Goal: Transaction & Acquisition: Purchase product/service

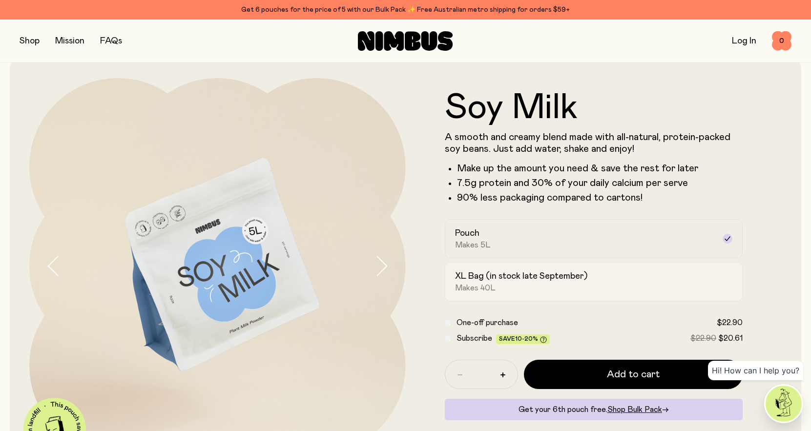
scroll to position [14, 0]
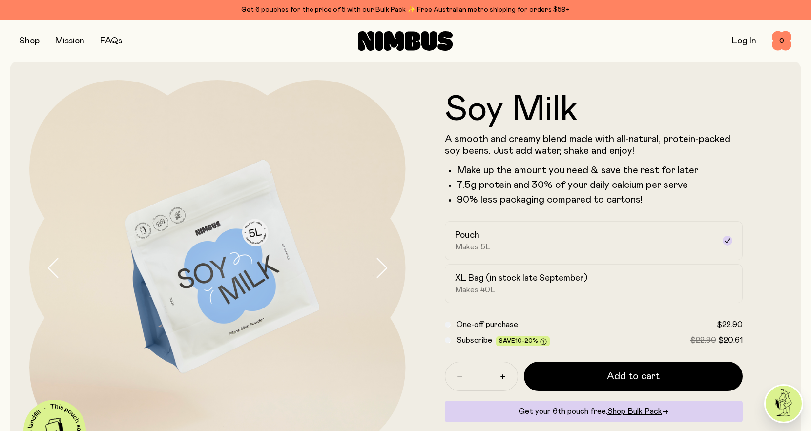
click at [30, 40] on button "button" at bounding box center [30, 41] width 20 height 14
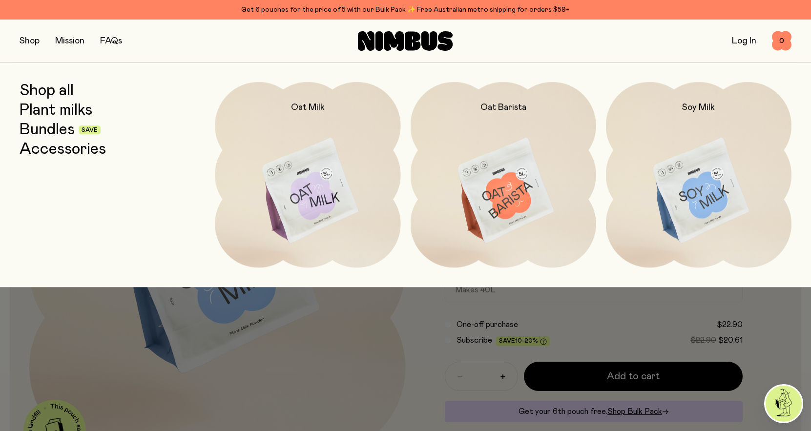
click at [67, 125] on link "Bundles" at bounding box center [47, 130] width 55 height 18
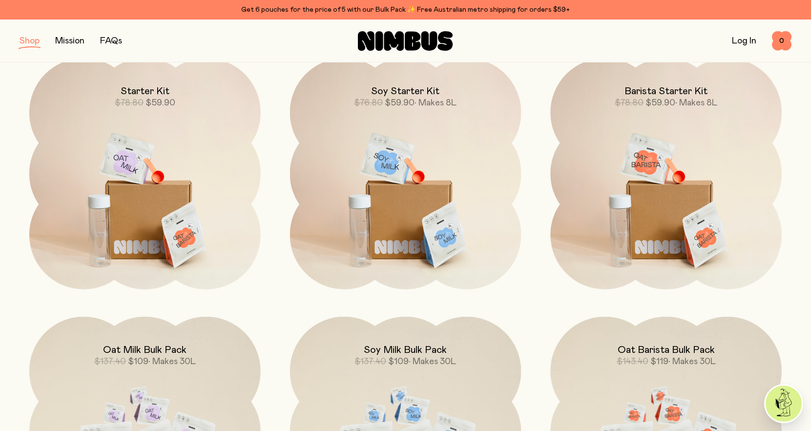
scroll to position [153, 0]
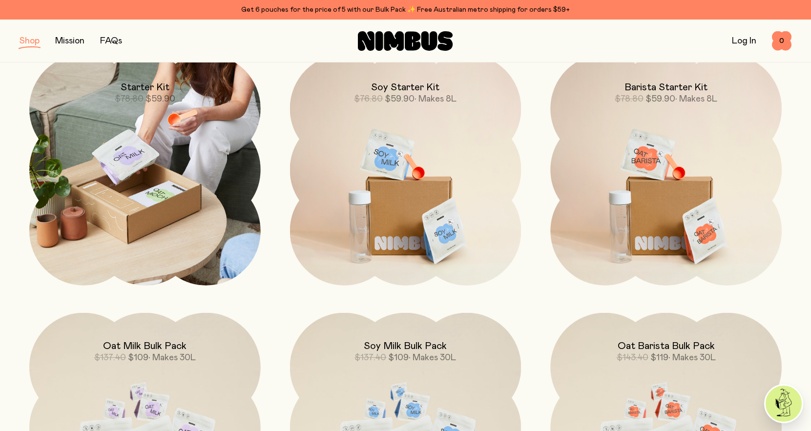
click at [208, 160] on img at bounding box center [144, 169] width 231 height 231
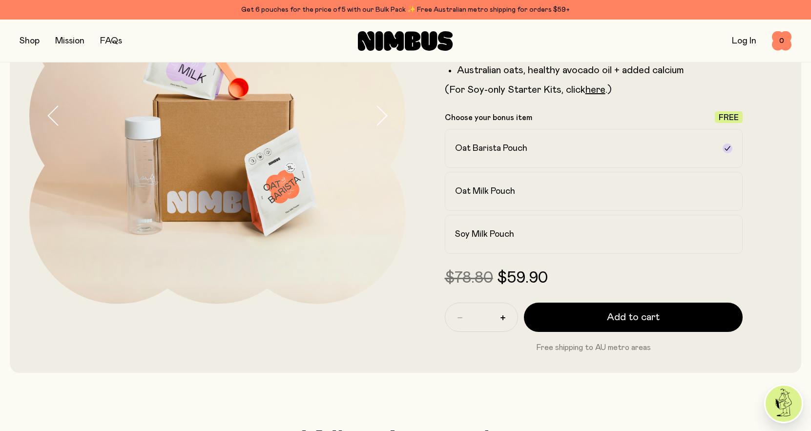
scroll to position [167, 0]
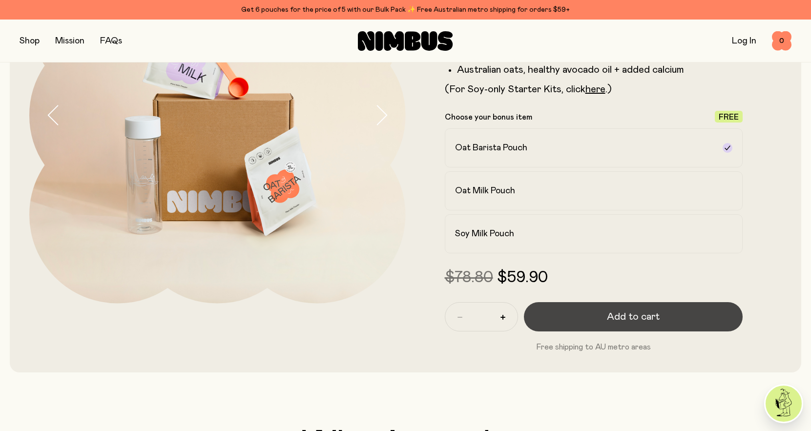
click at [623, 322] on span "Add to cart" at bounding box center [633, 317] width 53 height 14
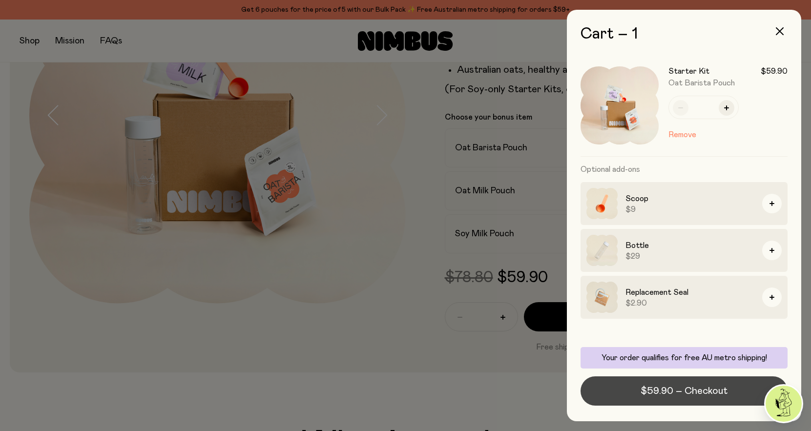
click at [657, 391] on span "$59.90 – Checkout" at bounding box center [684, 391] width 87 height 14
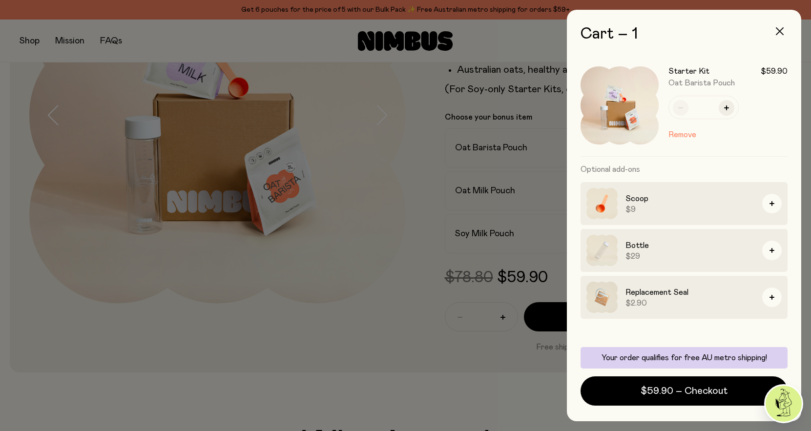
click at [783, 28] on icon "button" at bounding box center [780, 31] width 8 height 8
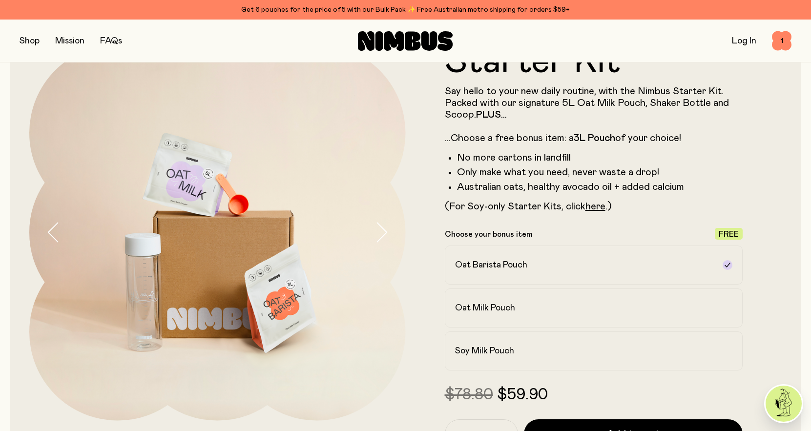
scroll to position [72, 0]
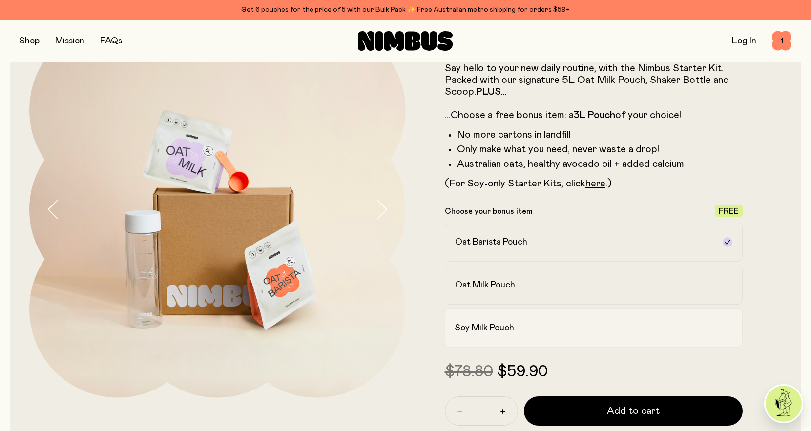
click at [557, 328] on div "Soy Milk Pouch" at bounding box center [585, 328] width 260 height 12
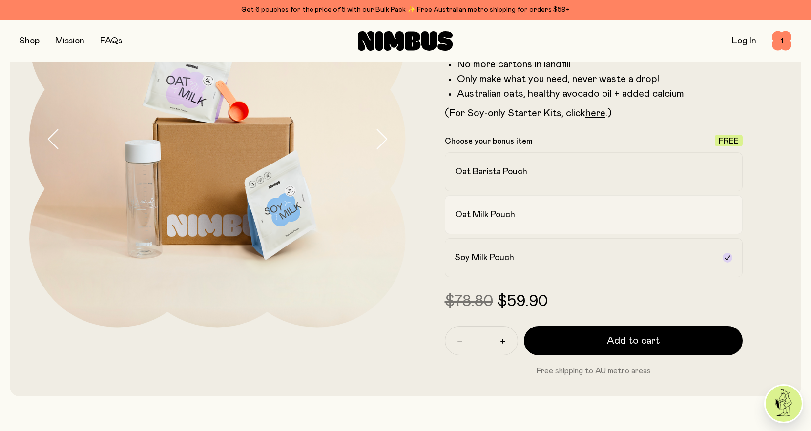
scroll to position [143, 0]
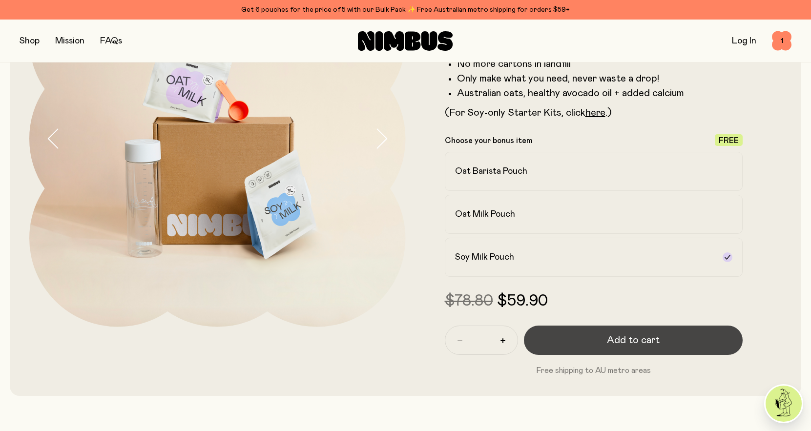
click at [640, 335] on span "Add to cart" at bounding box center [633, 341] width 53 height 14
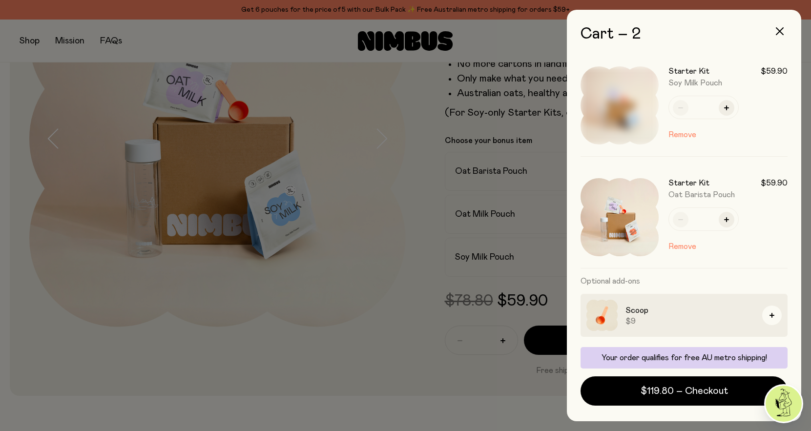
scroll to position [0, 0]
click at [680, 250] on button "Remove" at bounding box center [682, 247] width 28 height 12
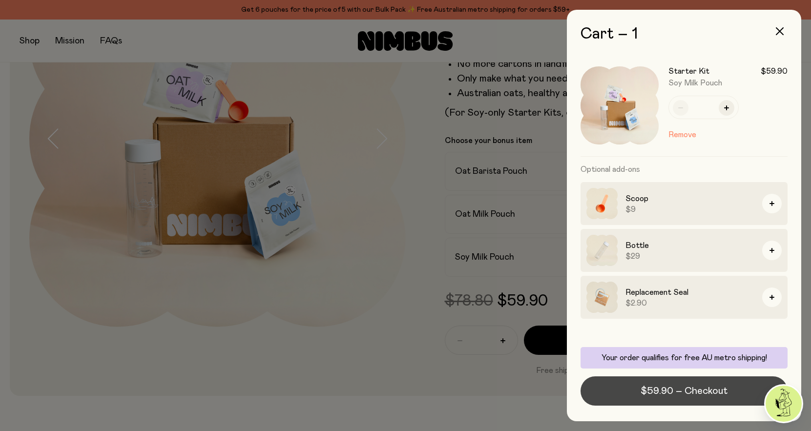
click at [696, 391] on span "$59.90 – Checkout" at bounding box center [684, 391] width 87 height 14
